Goal: Task Accomplishment & Management: Manage account settings

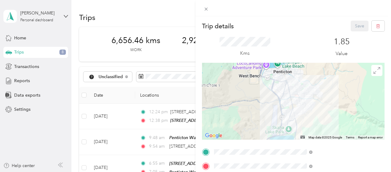
scroll to position [123, 0]
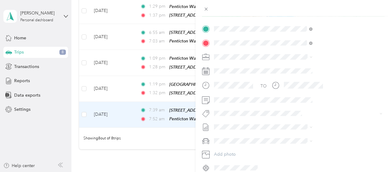
click at [294, 134] on span "P&g Continuity" at bounding box center [299, 134] width 26 height 6
click at [295, 66] on span "[PERSON_NAME] [GEOGRAPHIC_DATA]" at bounding box center [322, 67] width 80 height 5
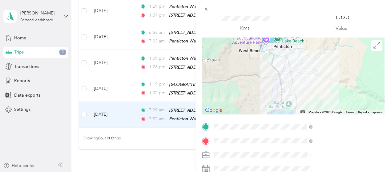
scroll to position [0, 0]
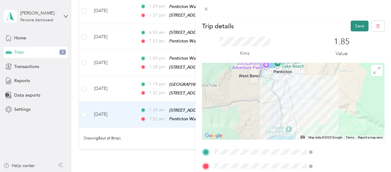
click at [357, 26] on button "Save" at bounding box center [360, 26] width 18 height 11
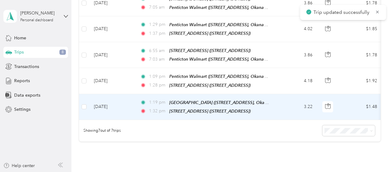
scroll to position [152, 0]
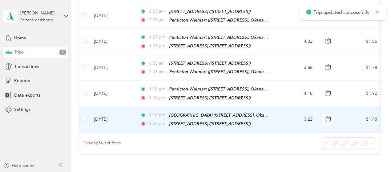
click at [128, 114] on td "[DATE]" at bounding box center [112, 120] width 46 height 26
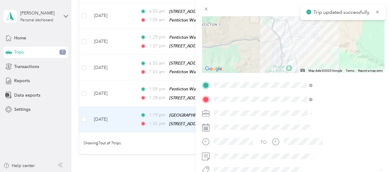
scroll to position [92, 0]
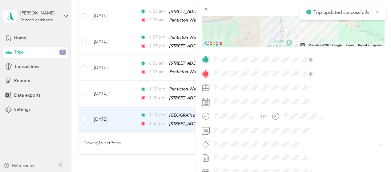
click at [303, 121] on button "P&g Continuity" at bounding box center [299, 121] width 35 height 8
click at [318, 155] on span "Wt - Meta Project Cost Capture" at bounding box center [312, 153] width 53 height 6
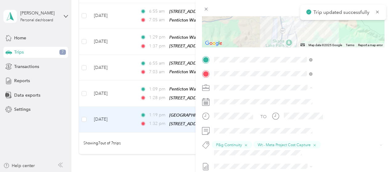
click at [306, 98] on div "[PERSON_NAME] [GEOGRAPHIC_DATA]" at bounding box center [329, 98] width 94 height 6
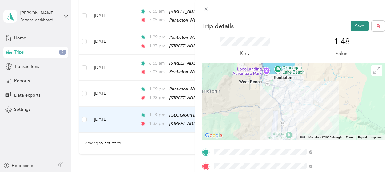
click at [355, 26] on button "Save" at bounding box center [360, 26] width 18 height 11
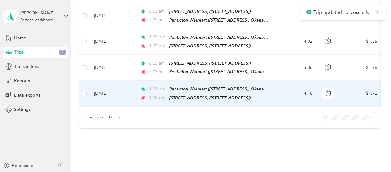
scroll to position [121, 0]
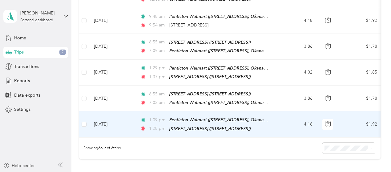
click at [127, 118] on td "[DATE]" at bounding box center [112, 125] width 46 height 26
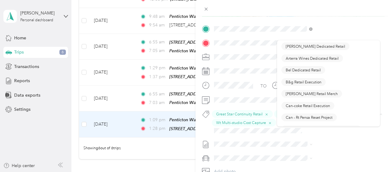
scroll to position [92, 0]
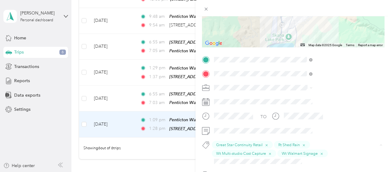
click at [264, 83] on form "Trip details Save This trip cannot be edited because it is either under review,…" at bounding box center [294, 74] width 196 height 293
click at [289, 97] on span "[PERSON_NAME] [GEOGRAPHIC_DATA]" at bounding box center [322, 94] width 80 height 5
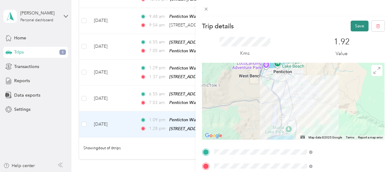
click at [357, 26] on button "Save" at bounding box center [360, 26] width 18 height 11
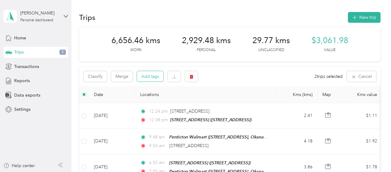
click at [145, 77] on button "Add tags" at bounding box center [150, 76] width 27 height 10
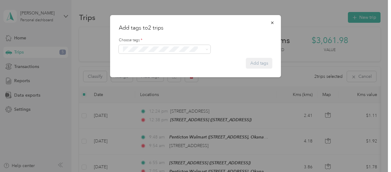
click at [147, 84] on button "Wt Walmart Signage" at bounding box center [145, 84] width 45 height 8
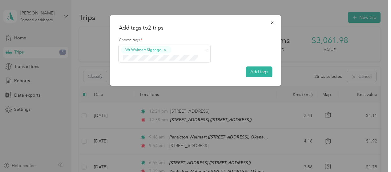
click at [136, 80] on button "P&g Continuity" at bounding box center [140, 81] width 35 height 8
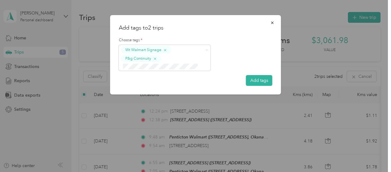
click at [143, 78] on li "Lego Blitz" at bounding box center [165, 76] width 92 height 12
click at [144, 88] on span "Trends Intl Continuity" at bounding box center [146, 90] width 36 height 6
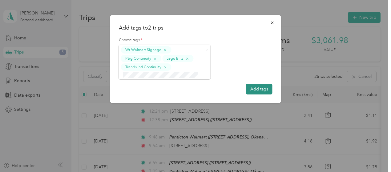
click at [262, 89] on button "Add tags" at bounding box center [259, 89] width 27 height 11
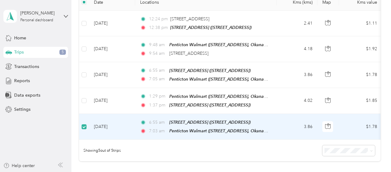
scroll to position [92, 0]
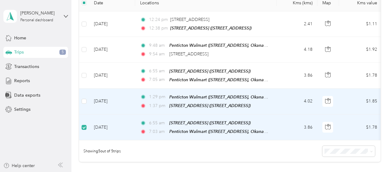
click at [82, 95] on td at bounding box center [84, 102] width 10 height 26
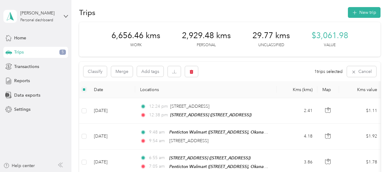
scroll to position [0, 0]
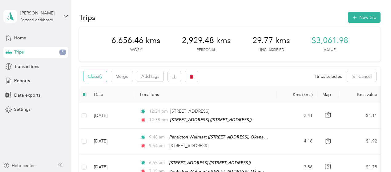
click at [100, 77] on button "Classify" at bounding box center [95, 76] width 23 height 11
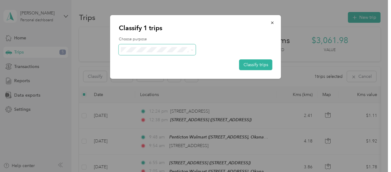
click at [189, 51] on span at bounding box center [191, 50] width 5 height 6
click at [193, 53] on span at bounding box center [191, 50] width 5 height 6
click at [192, 50] on icon at bounding box center [192, 50] width 3 height 3
click at [157, 61] on li "[PERSON_NAME] [GEOGRAPHIC_DATA]" at bounding box center [170, 57] width 103 height 11
click at [252, 64] on button "Classify trips" at bounding box center [255, 64] width 33 height 11
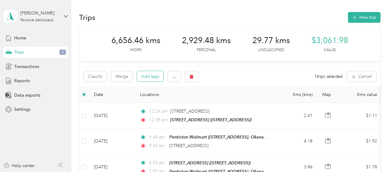
click at [156, 77] on button "Add tags" at bounding box center [150, 76] width 27 height 10
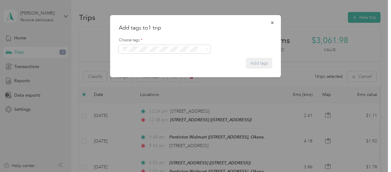
click at [152, 82] on span "Wt Walmart Signage" at bounding box center [146, 84] width 36 height 6
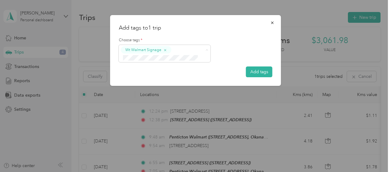
click at [144, 81] on li "P&g Continuity" at bounding box center [165, 81] width 92 height 12
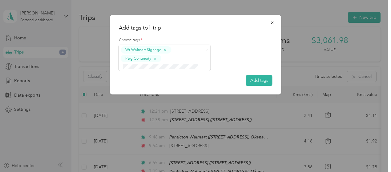
click at [142, 78] on li "Lego Blitz" at bounding box center [165, 75] width 92 height 12
click at [151, 89] on button "Trends Intl Continuity" at bounding box center [145, 89] width 45 height 8
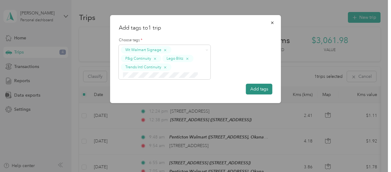
click at [259, 88] on button "Add tags" at bounding box center [259, 89] width 27 height 11
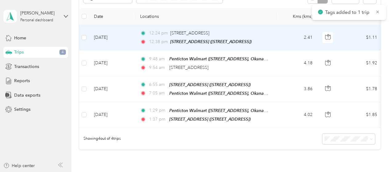
scroll to position [92, 0]
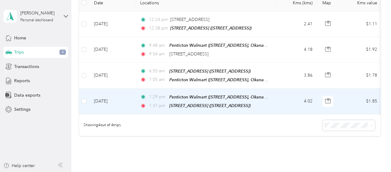
click at [131, 97] on td "[DATE]" at bounding box center [112, 102] width 46 height 26
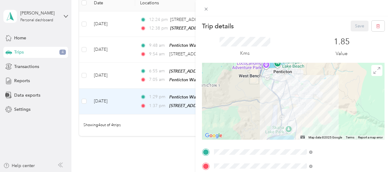
scroll to position [62, 0]
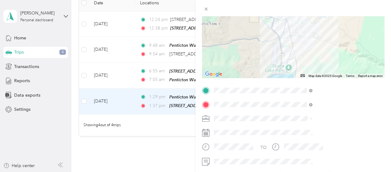
click at [298, 130] on li "[PERSON_NAME] [GEOGRAPHIC_DATA]" at bounding box center [328, 125] width 103 height 11
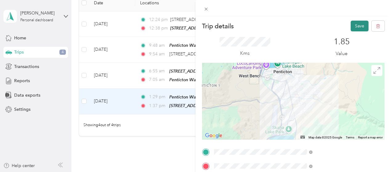
click at [356, 24] on button "Save" at bounding box center [360, 26] width 18 height 11
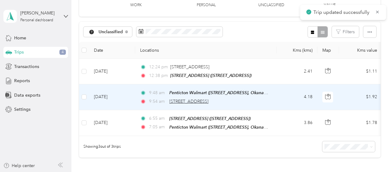
scroll to position [31, 0]
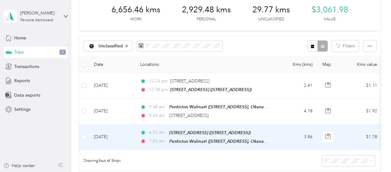
click at [126, 137] on td "[DATE]" at bounding box center [112, 137] width 46 height 26
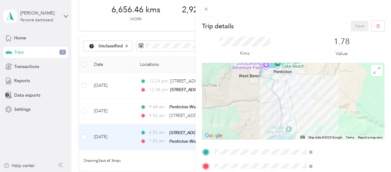
click at [83, 137] on div "Trip details Save This trip cannot be edited because it is either under review,…" at bounding box center [195, 86] width 391 height 172
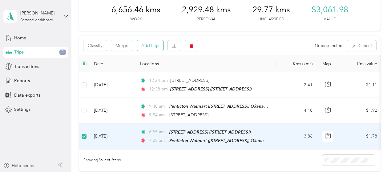
click at [154, 47] on button "Add tags" at bounding box center [150, 45] width 27 height 10
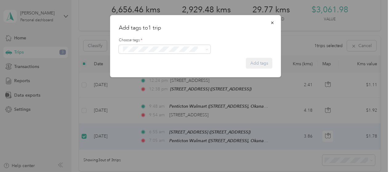
click at [154, 59] on span "Wt Multi-studio Cost Capture" at bounding box center [153, 59] width 50 height 6
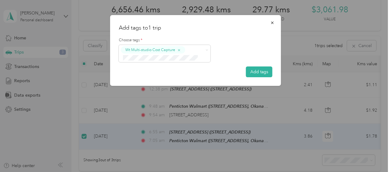
click at [143, 68] on button "Lego Blitz" at bounding box center [135, 66] width 25 height 8
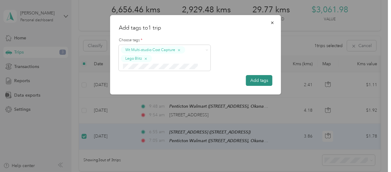
click at [258, 82] on button "Add tags" at bounding box center [259, 80] width 27 height 11
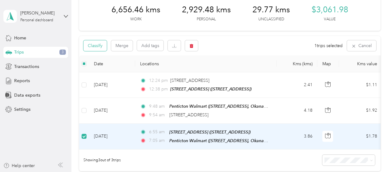
click at [98, 46] on button "Classify" at bounding box center [95, 45] width 23 height 11
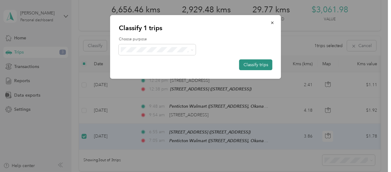
click at [260, 65] on button "Classify trips" at bounding box center [255, 64] width 33 height 11
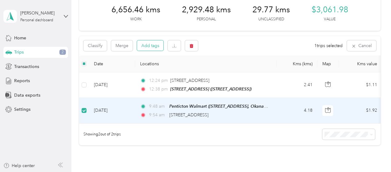
click at [152, 48] on button "Add tags" at bounding box center [150, 45] width 27 height 10
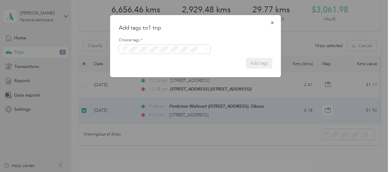
click at [154, 85] on li "P&g Projects & Blitzes" at bounding box center [165, 83] width 92 height 12
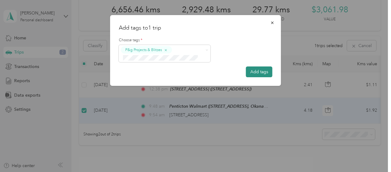
click at [256, 72] on button "Add tags" at bounding box center [259, 72] width 27 height 11
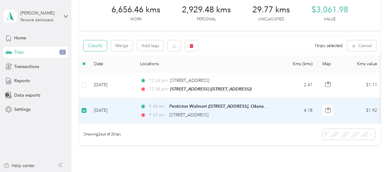
click at [93, 46] on button "Classify" at bounding box center [95, 45] width 23 height 11
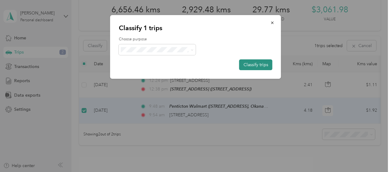
click at [250, 65] on button "Classify trips" at bounding box center [255, 64] width 33 height 11
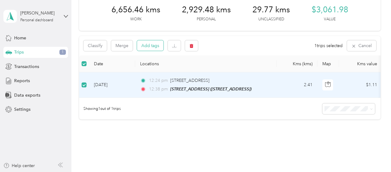
click at [151, 46] on button "Add tags" at bounding box center [150, 45] width 27 height 10
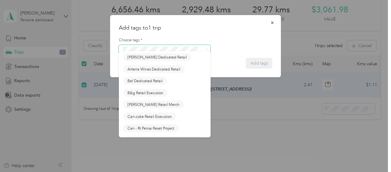
click at [151, 46] on span at bounding box center [165, 49] width 92 height 9
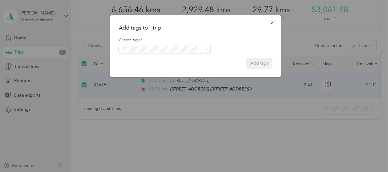
click at [157, 60] on ol "[PERSON_NAME] Dedicated Retail Arterra Wines Dedicated Retail Bel Dedicated Ret…" at bounding box center [165, 96] width 92 height 86
click at [157, 59] on span "Wt Multi-studio Cost Capture" at bounding box center [153, 57] width 50 height 6
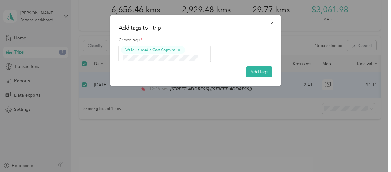
click at [145, 69] on button "Lego Blitz" at bounding box center [135, 68] width 25 height 8
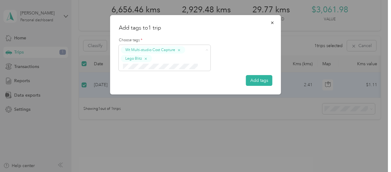
click at [146, 102] on li "P&g Projects & Blitzes" at bounding box center [165, 101] width 92 height 12
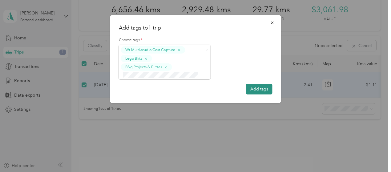
click at [256, 88] on button "Add tags" at bounding box center [259, 89] width 27 height 11
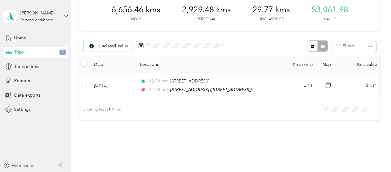
click at [117, 47] on span "Unclassified" at bounding box center [111, 46] width 25 height 4
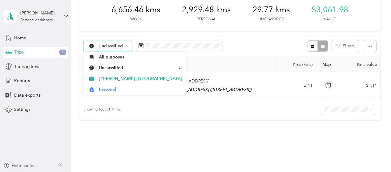
click at [117, 47] on span "Unclassified" at bounding box center [111, 46] width 25 height 4
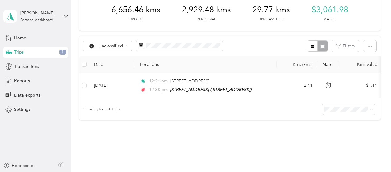
click at [75, 111] on div "Trips New trip 6,656.46 kms Work 2,929.48 kms Personal 29.77 kms Unclassified $…" at bounding box center [229, 72] width 317 height 206
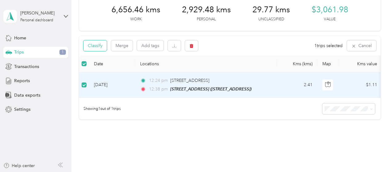
click at [100, 47] on button "Classify" at bounding box center [95, 45] width 23 height 11
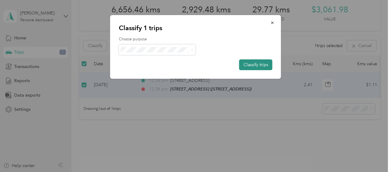
click at [257, 65] on button "Classify trips" at bounding box center [255, 64] width 33 height 11
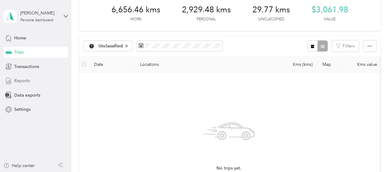
click at [18, 79] on span "Reports" at bounding box center [22, 81] width 16 height 6
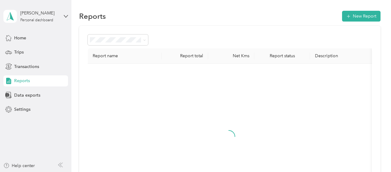
scroll to position [31, 0]
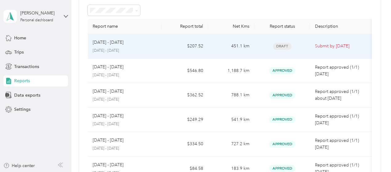
click at [118, 41] on p "[DATE] - [DATE]" at bounding box center [108, 42] width 31 height 7
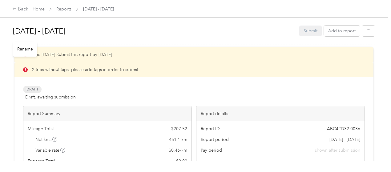
click at [167, 36] on h1 "[DATE] - [DATE]" at bounding box center [154, 31] width 282 height 15
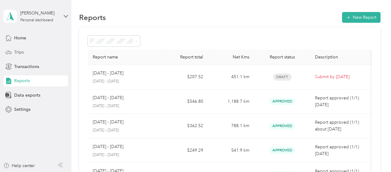
click at [20, 53] on span "Trips" at bounding box center [19, 52] width 10 height 6
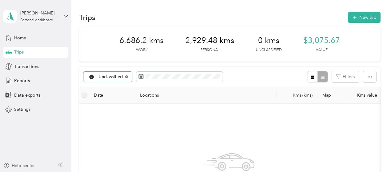
click at [126, 76] on icon at bounding box center [126, 76] width 2 height 2
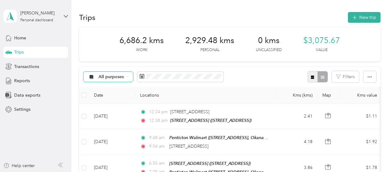
click at [313, 76] on icon "button" at bounding box center [312, 76] width 3 height 3
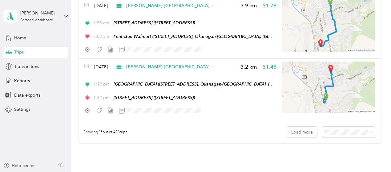
scroll to position [1510, 0]
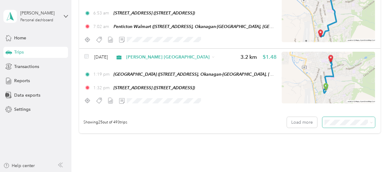
click at [370, 122] on icon at bounding box center [371, 122] width 3 height 3
click at [347, 153] on span "100 per load" at bounding box center [337, 152] width 25 height 5
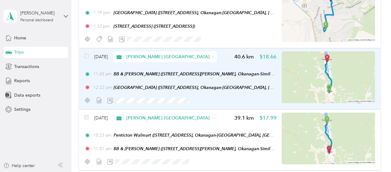
scroll to position [1602, 0]
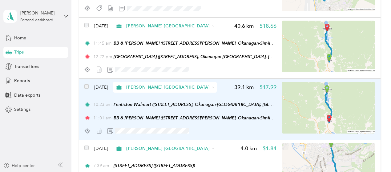
click at [195, 133] on div at bounding box center [180, 131] width 192 height 11
click at [82, 97] on div "[DATE] [PERSON_NAME] [GEOGRAPHIC_DATA] 39.1 km $17.99 10:23 am Penticton Walmar…" at bounding box center [230, 109] width 302 height 61
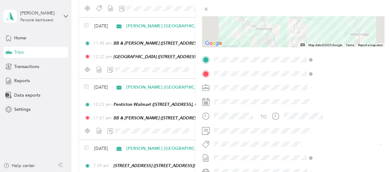
scroll to position [123, 0]
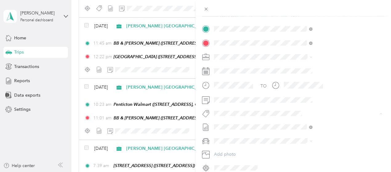
click at [17, 51] on div "Trip details Save This trip cannot be edited because it is either under review,…" at bounding box center [195, 86] width 391 height 172
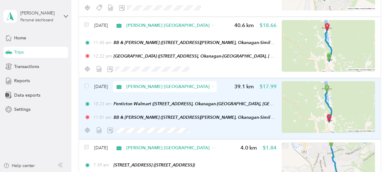
scroll to position [1602, 0]
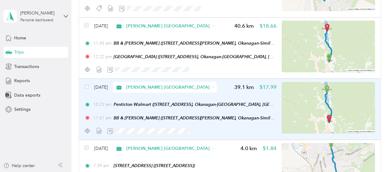
click at [205, 132] on div at bounding box center [180, 131] width 192 height 11
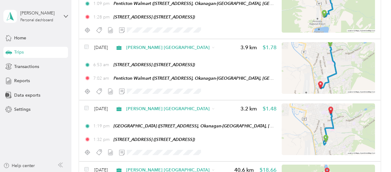
scroll to position [1448, 0]
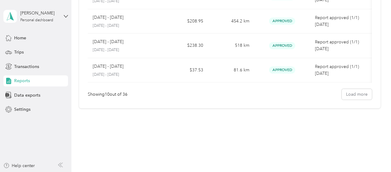
scroll to position [230, 0]
click at [22, 37] on span "Home" at bounding box center [20, 38] width 12 height 6
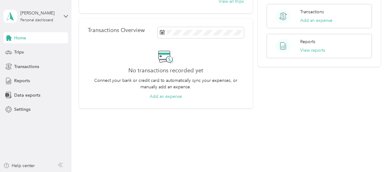
scroll to position [141, 0]
click at [19, 52] on span "Trips" at bounding box center [19, 52] width 10 height 6
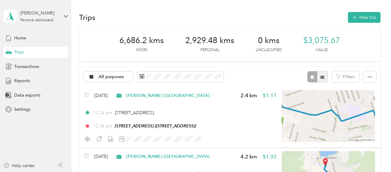
click at [321, 77] on icon "button" at bounding box center [322, 77] width 4 height 4
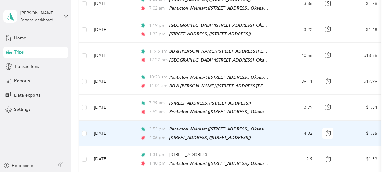
scroll to position [678, 0]
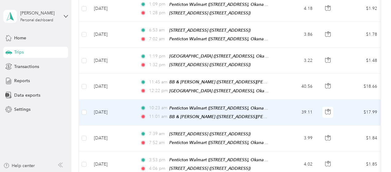
click at [129, 100] on td "[DATE]" at bounding box center [112, 113] width 46 height 26
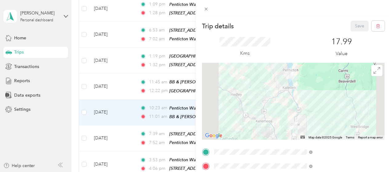
click at [354, 27] on div "Save" at bounding box center [368, 26] width 34 height 11
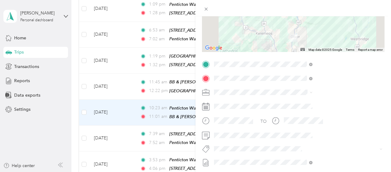
scroll to position [123, 0]
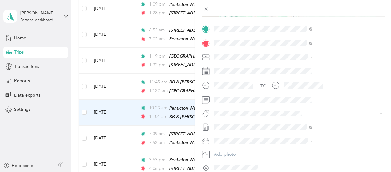
click at [318, 124] on button "Wt - Meta Project Cost Capture" at bounding box center [313, 121] width 62 height 8
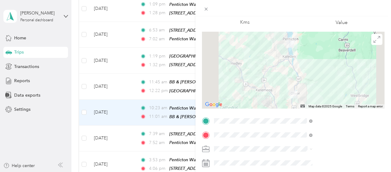
scroll to position [0, 0]
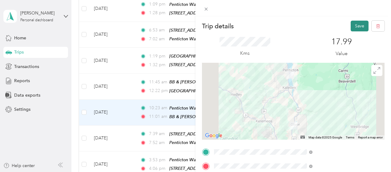
click at [354, 24] on button "Save" at bounding box center [360, 26] width 18 height 11
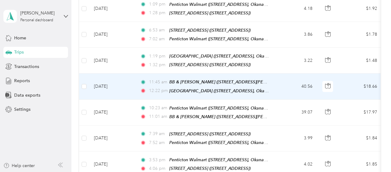
click at [129, 74] on td "[DATE]" at bounding box center [112, 87] width 46 height 26
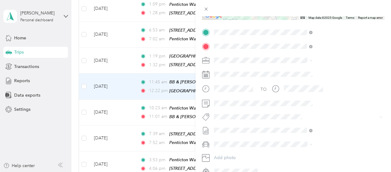
scroll to position [123, 0]
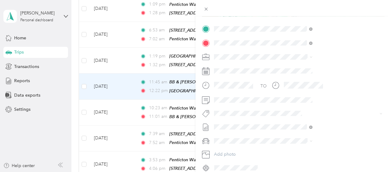
click at [311, 136] on span "Wt - Meta Project Cost Capture" at bounding box center [312, 136] width 53 height 6
click at [76, 89] on div "Trip details Save This trip cannot be edited because it is either under review,…" at bounding box center [195, 86] width 391 height 172
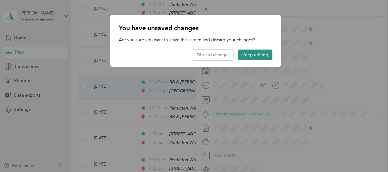
click at [255, 57] on button "Keep editing" at bounding box center [255, 55] width 35 height 11
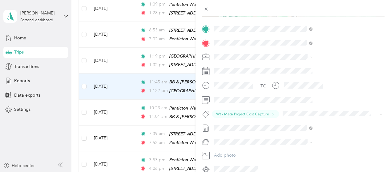
scroll to position [0, 0]
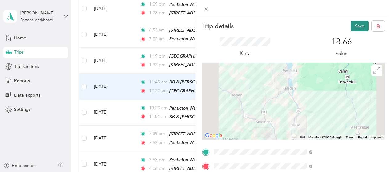
click at [353, 27] on button "Save" at bounding box center [360, 26] width 18 height 11
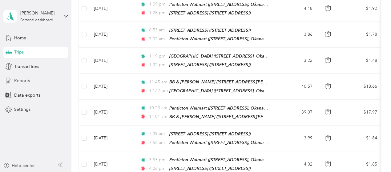
click at [15, 81] on span "Reports" at bounding box center [22, 81] width 16 height 6
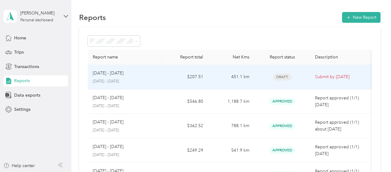
click at [169, 78] on td "$207.51" at bounding box center [185, 77] width 46 height 25
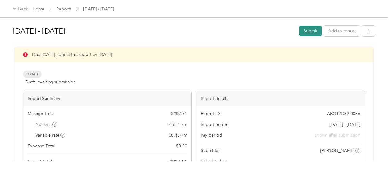
click at [310, 31] on button "Submit" at bounding box center [311, 31] width 22 height 11
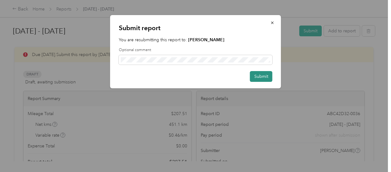
click at [257, 75] on button "Submit" at bounding box center [261, 76] width 22 height 11
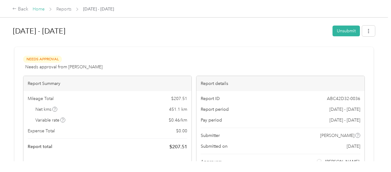
click at [38, 11] on link "Home" at bounding box center [39, 8] width 12 height 5
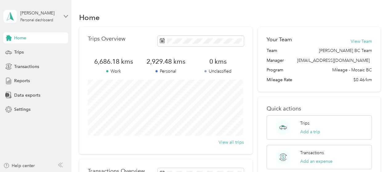
click at [66, 16] on icon at bounding box center [66, 16] width 4 height 2
click at [26, 50] on div "Log out" at bounding box center [86, 49] width 156 height 11
